Goal: Task Accomplishment & Management: Use online tool/utility

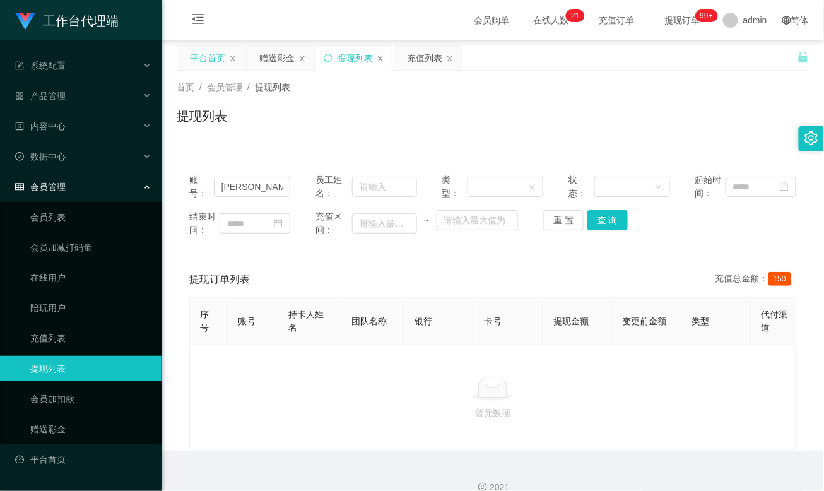
click at [199, 64] on div "平台首页" at bounding box center [207, 58] width 35 height 24
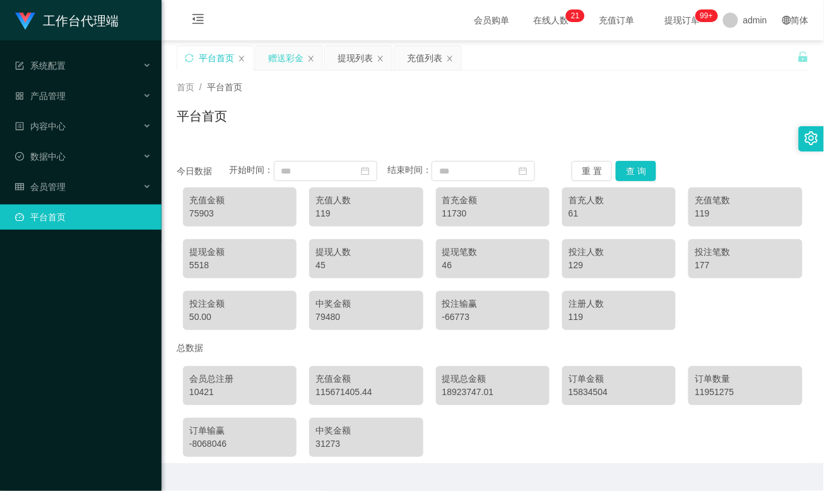
click at [299, 68] on div "赠送彩金" at bounding box center [285, 58] width 35 height 24
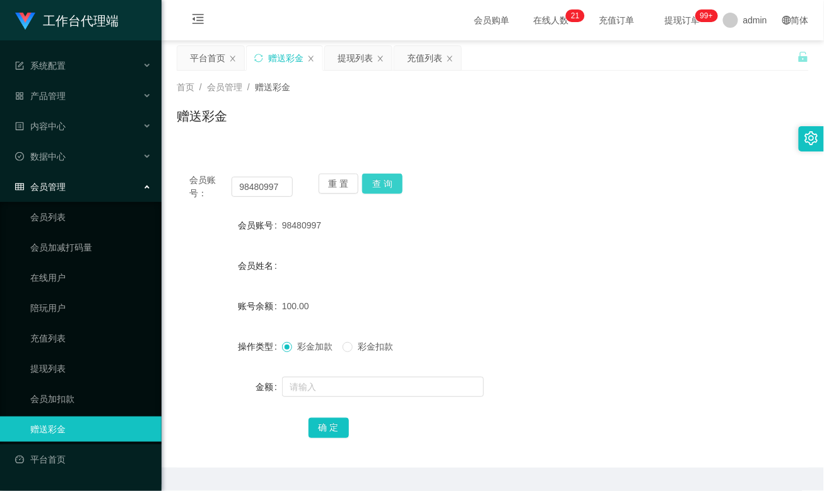
click at [379, 180] on button "查 询" at bounding box center [382, 184] width 40 height 20
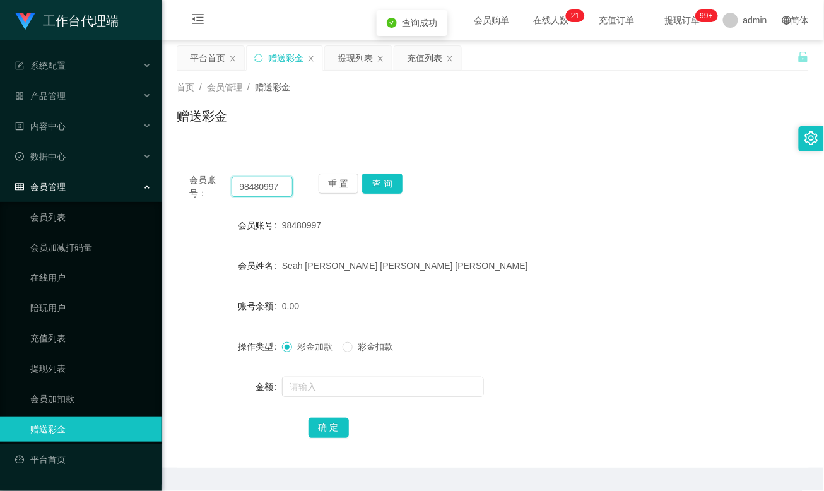
click at [252, 186] on input "98480997" at bounding box center [262, 187] width 61 height 20
paste input "80838356"
type input "80838356"
click at [379, 184] on button "查 询" at bounding box center [382, 184] width 40 height 20
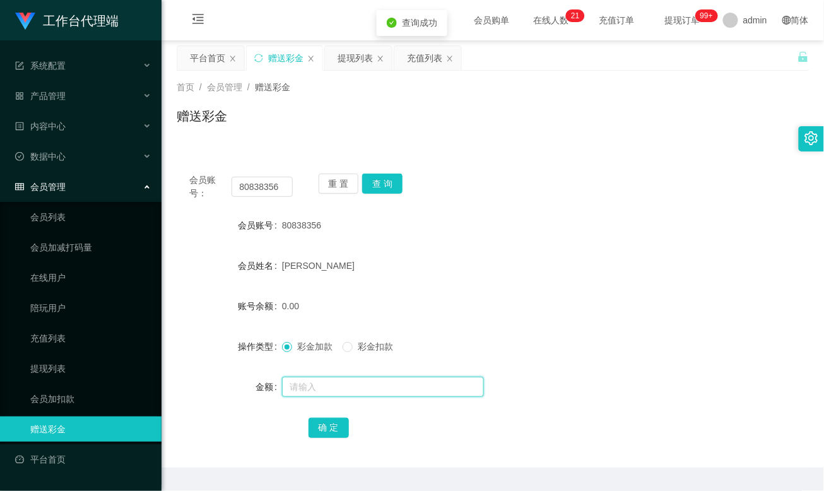
click at [319, 395] on input "text" at bounding box center [383, 387] width 202 height 20
type input "100"
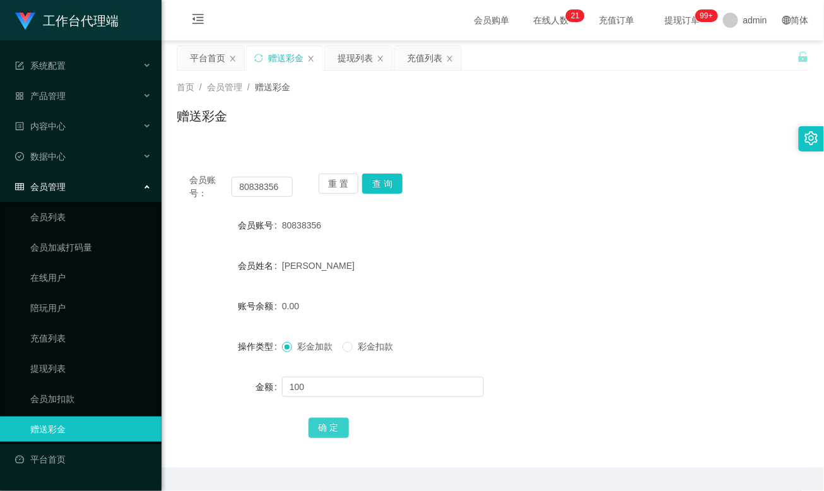
click at [338, 437] on button "确 定" at bounding box center [329, 428] width 40 height 20
click at [545, 204] on div "会员账号： 80838356 重 置 查 询 会员账号 80838356 会员姓名 [PERSON_NAME] 账号余额 100.00 操作类型 彩金加款 彩…" at bounding box center [493, 314] width 632 height 307
click at [257, 177] on input "80838356" at bounding box center [262, 187] width 61 height 20
click at [380, 183] on button "查 询" at bounding box center [382, 184] width 40 height 20
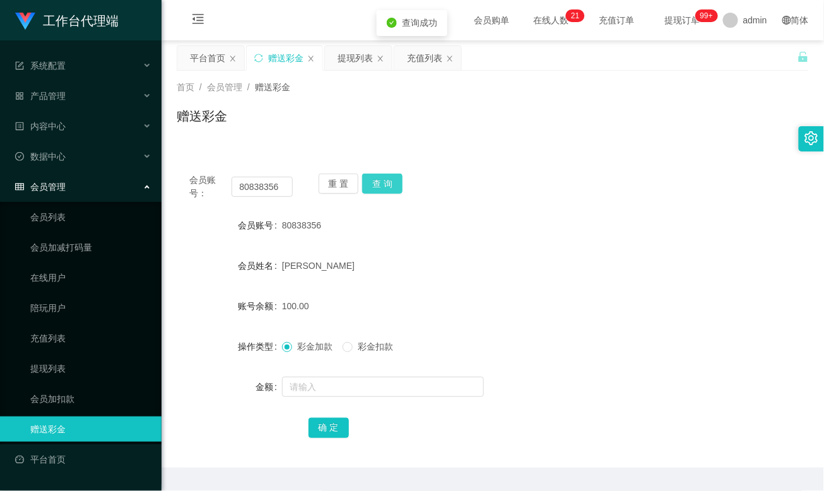
click at [380, 183] on button "查 询" at bounding box center [382, 184] width 40 height 20
click at [356, 57] on div "提现列表" at bounding box center [355, 58] width 35 height 24
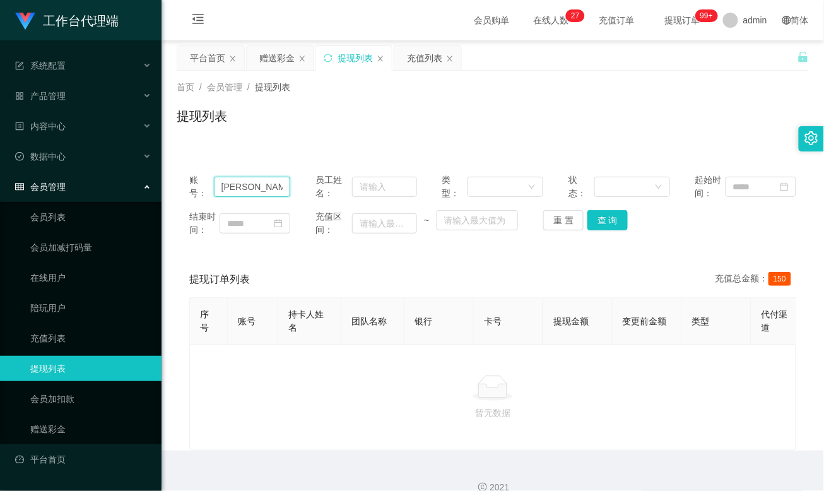
click at [220, 184] on input "[PERSON_NAME]" at bounding box center [252, 187] width 77 height 20
paste input "80838356"
type input "80838356"
click at [605, 220] on button "查 询" at bounding box center [608, 220] width 40 height 20
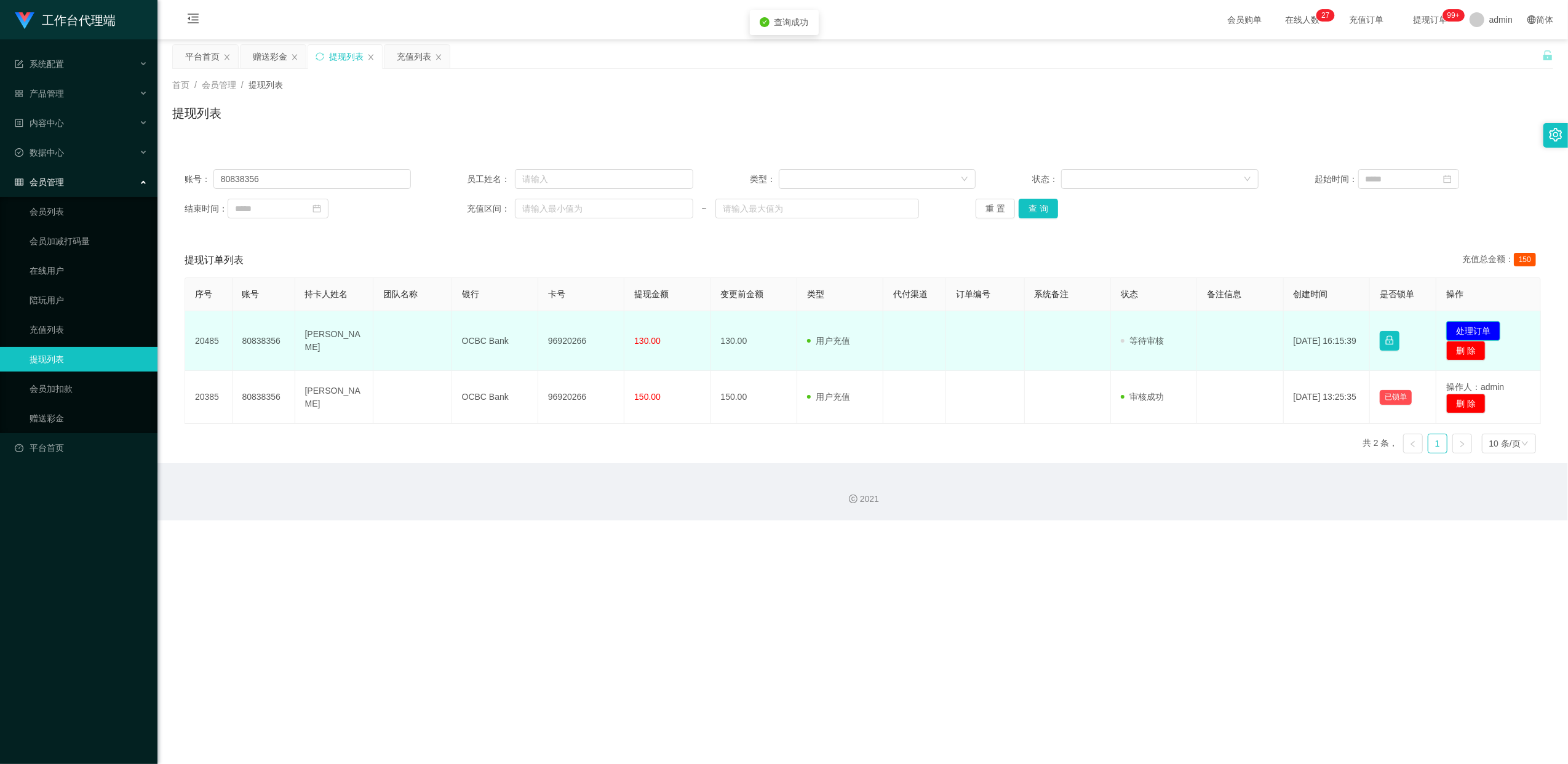
click at [803, 331] on button "处理订单" at bounding box center [1473, 330] width 55 height 19
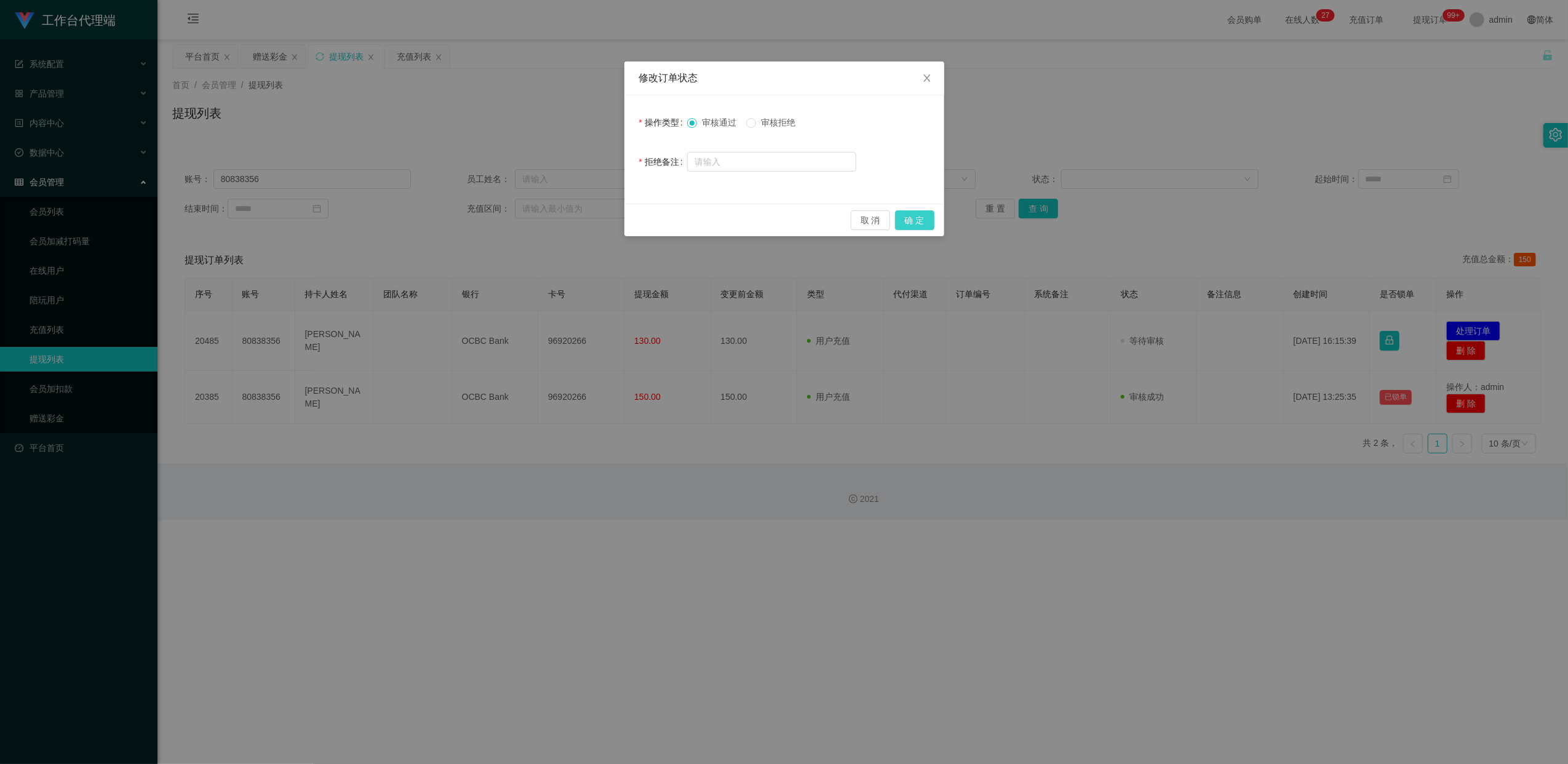
click at [803, 221] on button "确 定" at bounding box center [914, 220] width 39 height 19
